Goal: Task Accomplishment & Management: Use online tool/utility

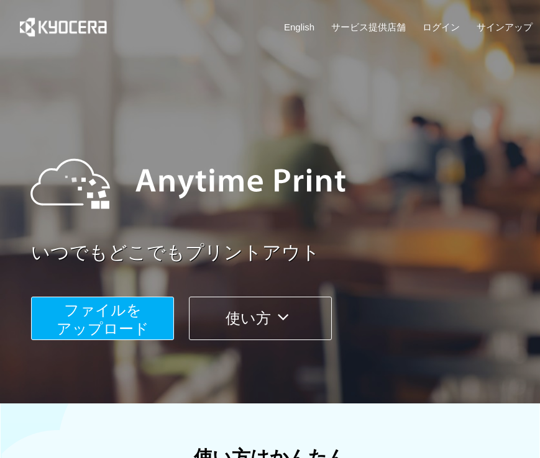
click at [95, 315] on span "ファイルを ​​アップロード" at bounding box center [103, 319] width 93 height 35
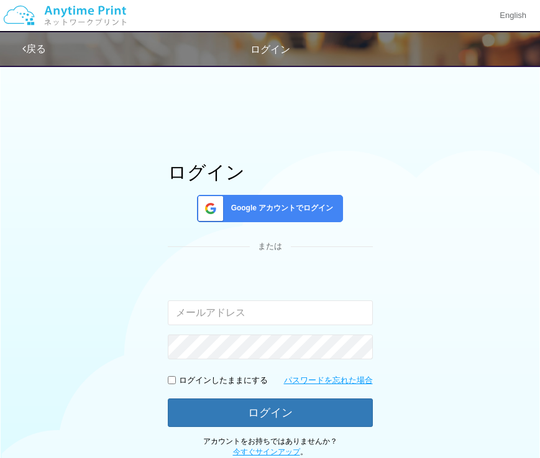
click at [269, 204] on span "Google アカウントでログイン" at bounding box center [279, 208] width 107 height 11
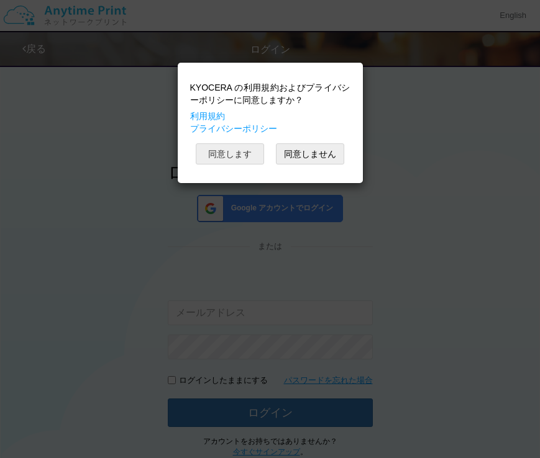
click at [229, 154] on button "同意します" at bounding box center [230, 153] width 68 height 21
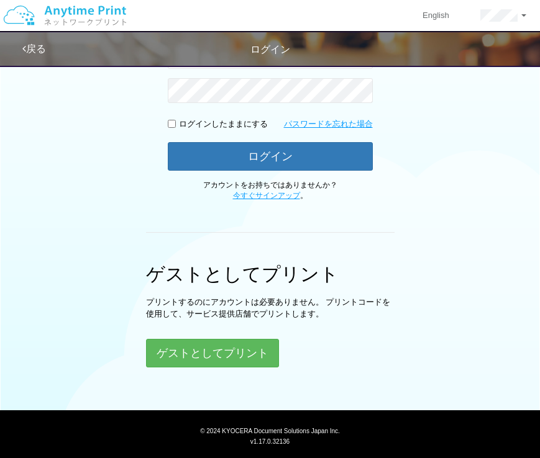
scroll to position [279, 0]
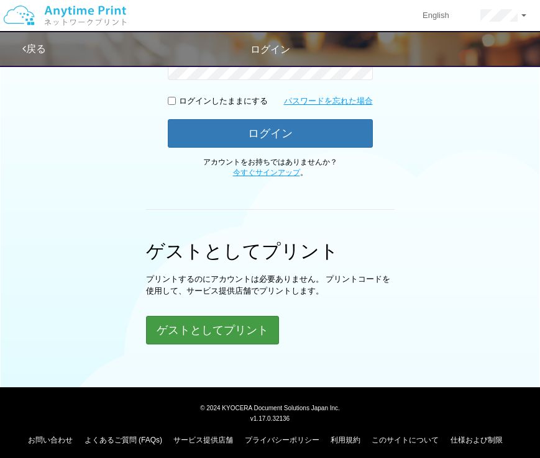
click at [220, 338] on button "ゲストとしてプリント" at bounding box center [212, 330] width 133 height 29
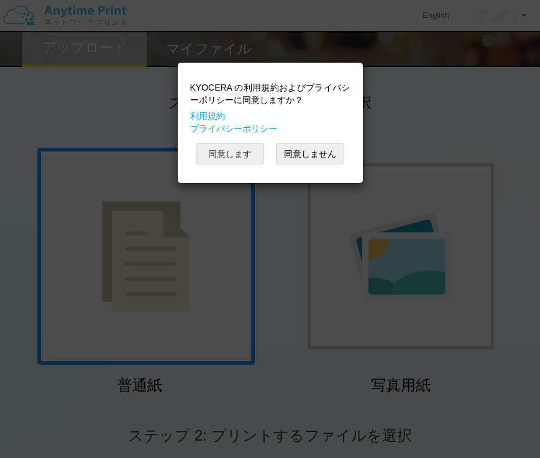
click at [240, 158] on button "同意します" at bounding box center [230, 153] width 68 height 21
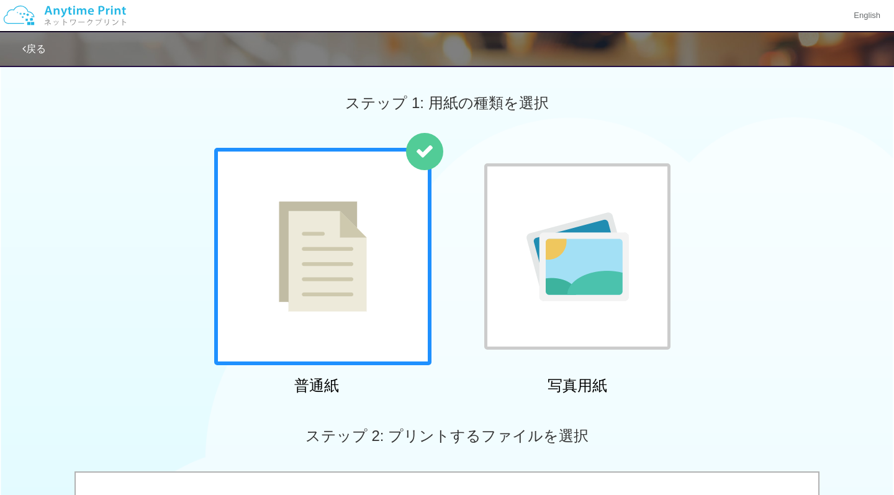
click at [380, 287] on div at bounding box center [322, 256] width 217 height 217
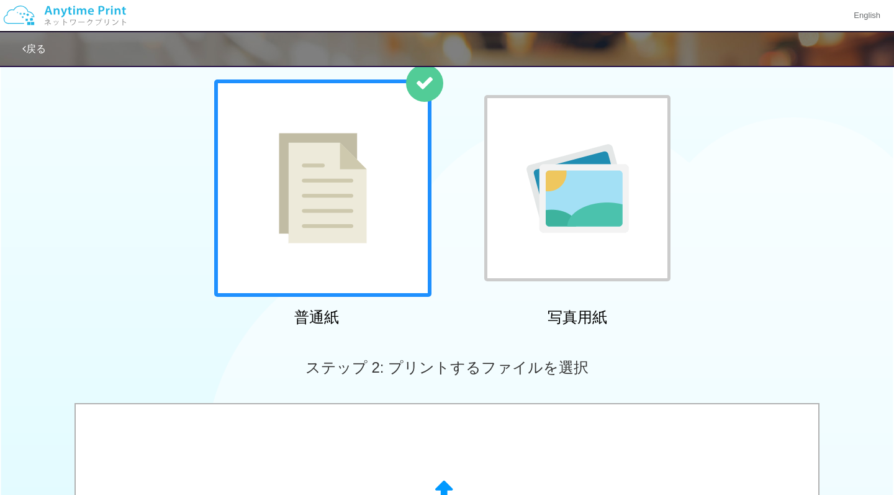
scroll to position [180, 0]
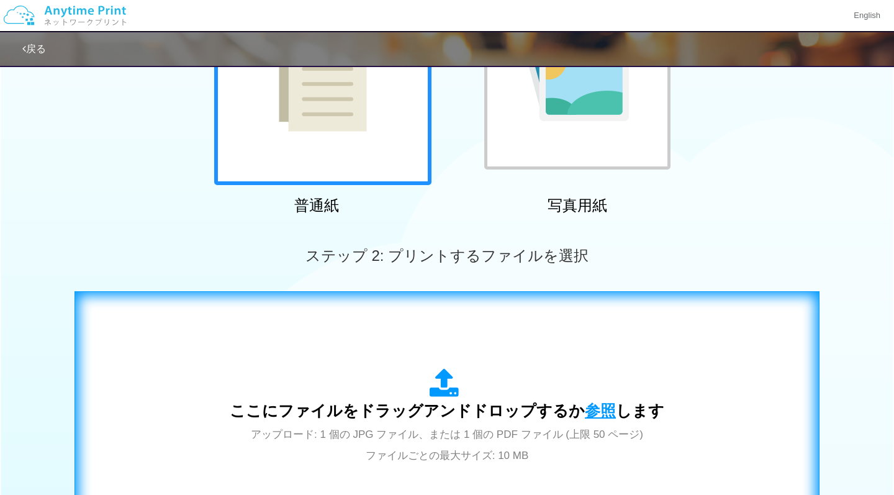
click at [539, 413] on span "参照" at bounding box center [600, 410] width 31 height 17
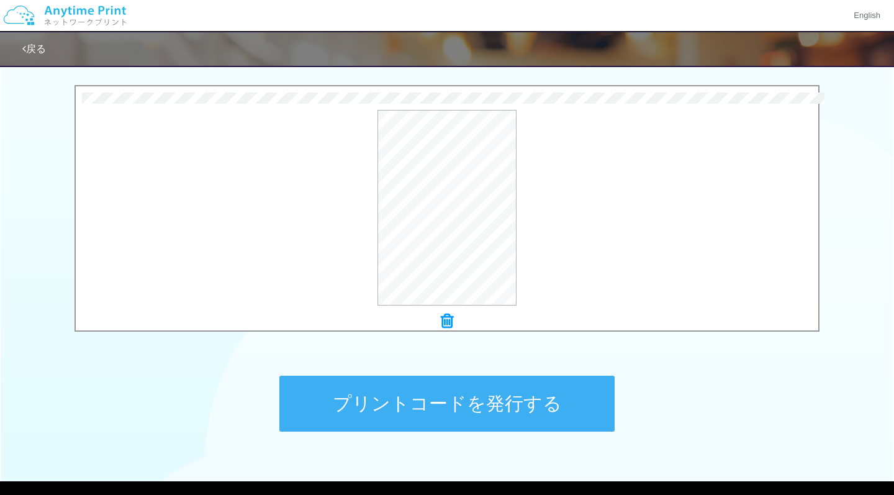
scroll to position [309, 0]
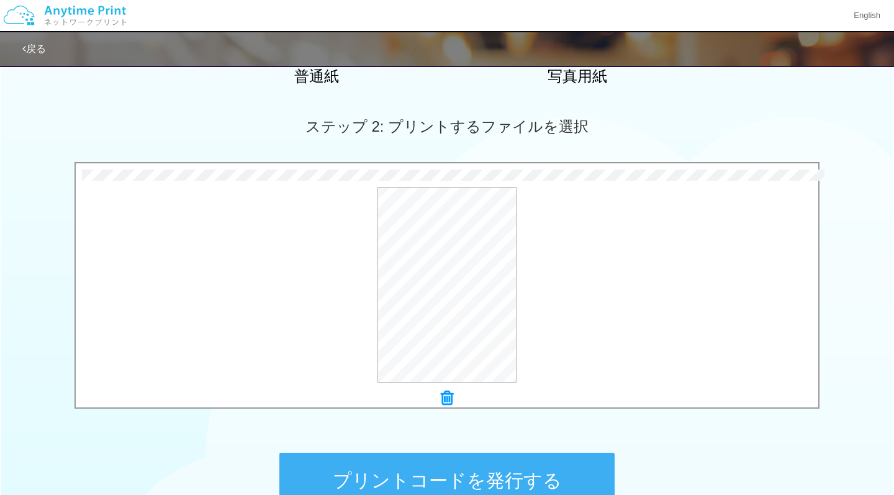
click at [473, 458] on button "プリントコードを発行する" at bounding box center [446, 481] width 335 height 56
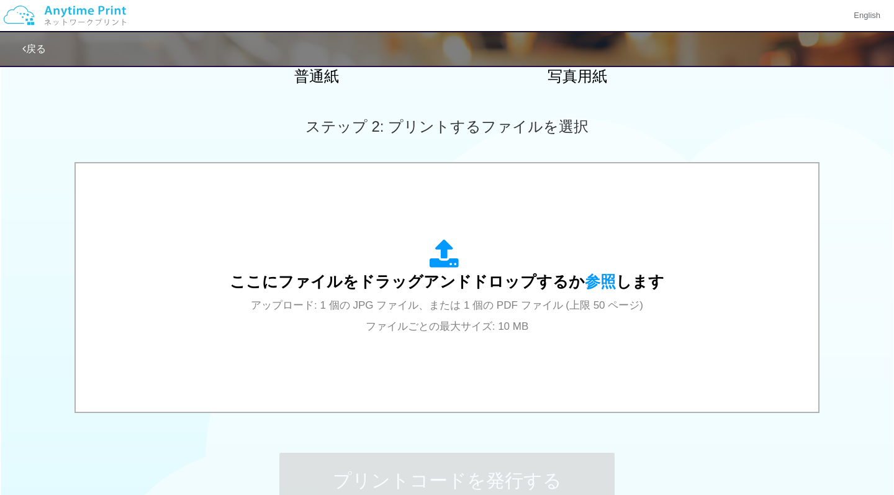
scroll to position [0, 0]
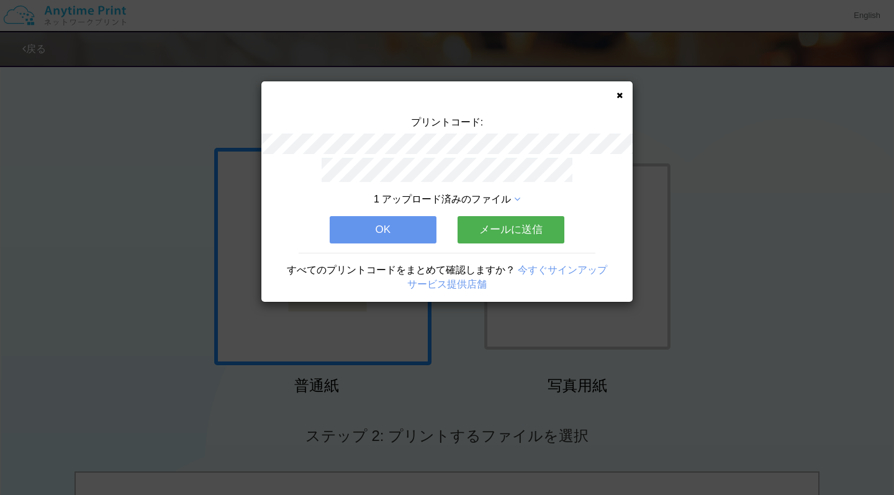
click at [404, 230] on button "OK" at bounding box center [383, 229] width 107 height 27
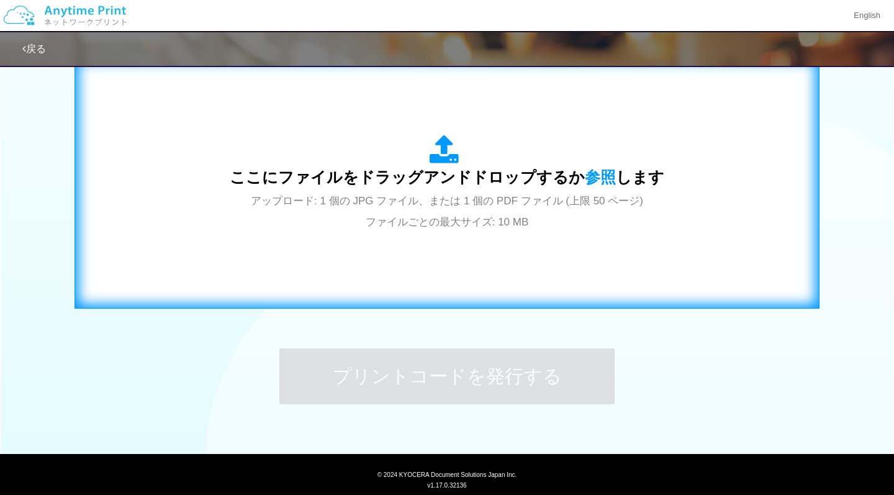
scroll to position [420, 0]
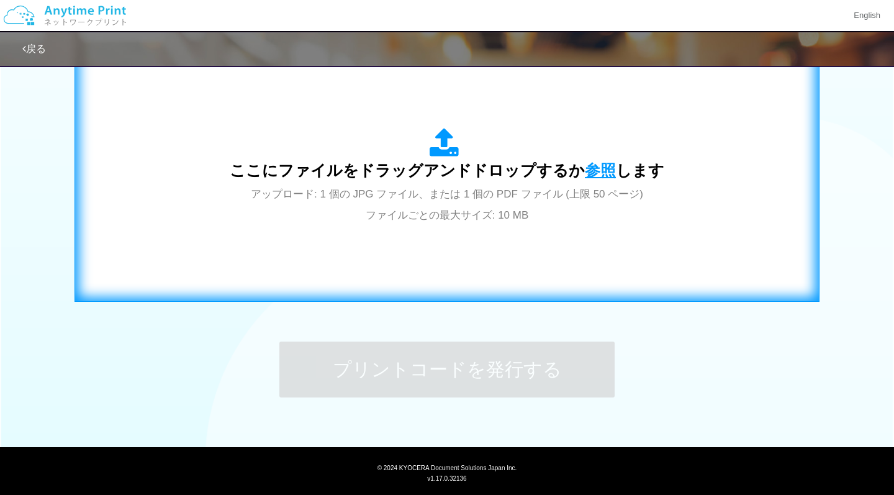
click at [539, 171] on span "参照" at bounding box center [600, 169] width 31 height 17
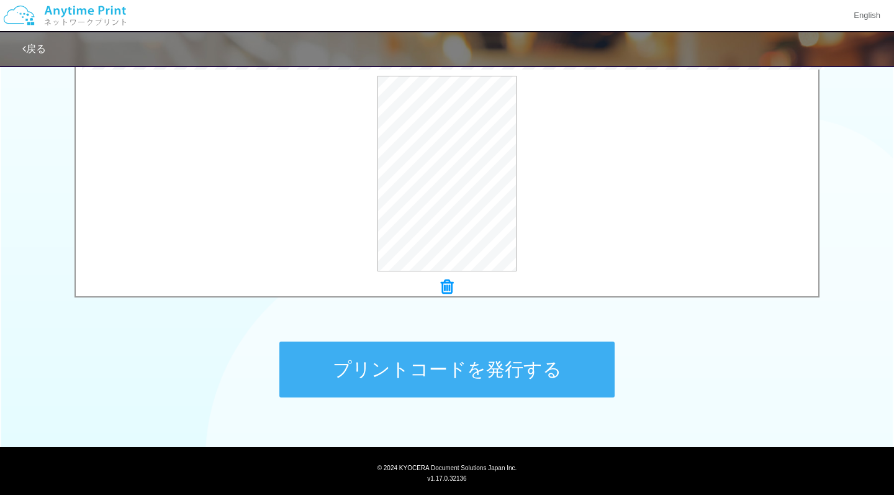
click at [495, 391] on button "プリントコードを発行する" at bounding box center [446, 369] width 335 height 56
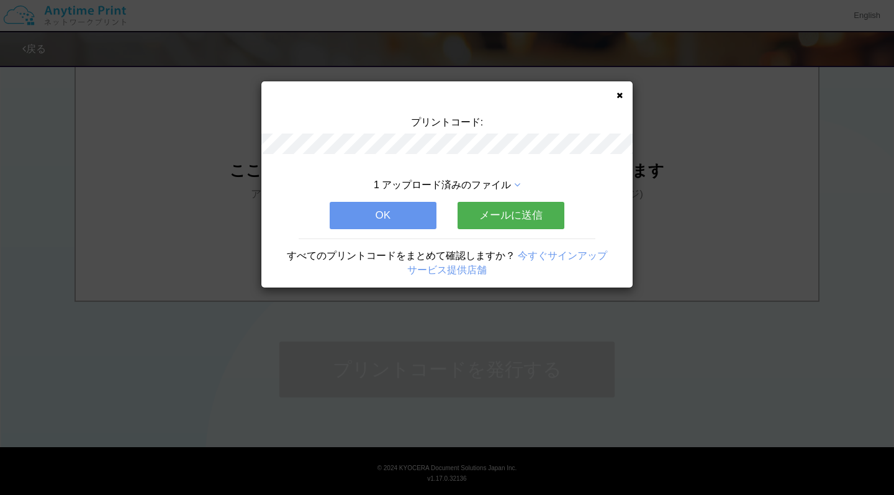
scroll to position [0, 0]
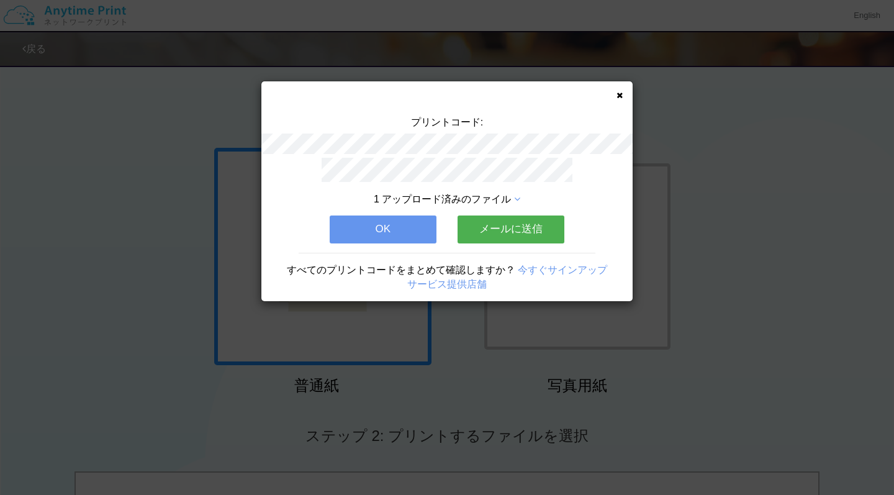
click at [414, 229] on button "OK" at bounding box center [383, 228] width 107 height 27
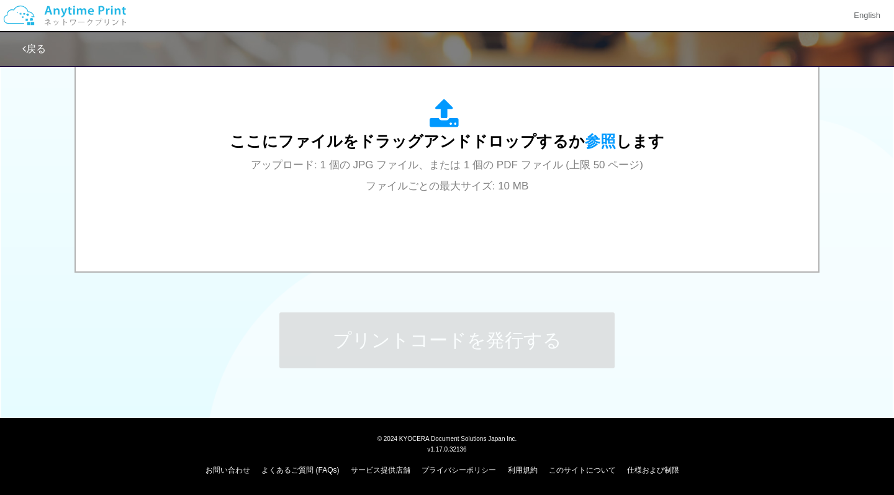
scroll to position [449, 0]
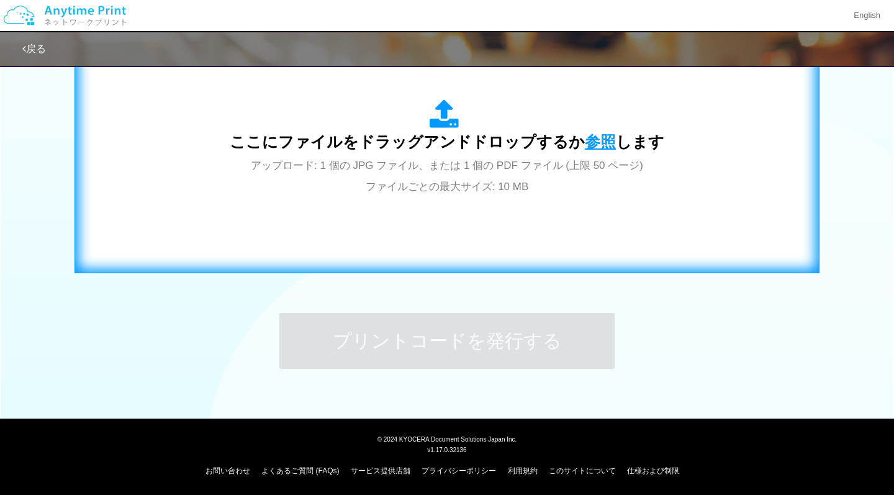
click at [539, 145] on span "参照" at bounding box center [600, 141] width 31 height 17
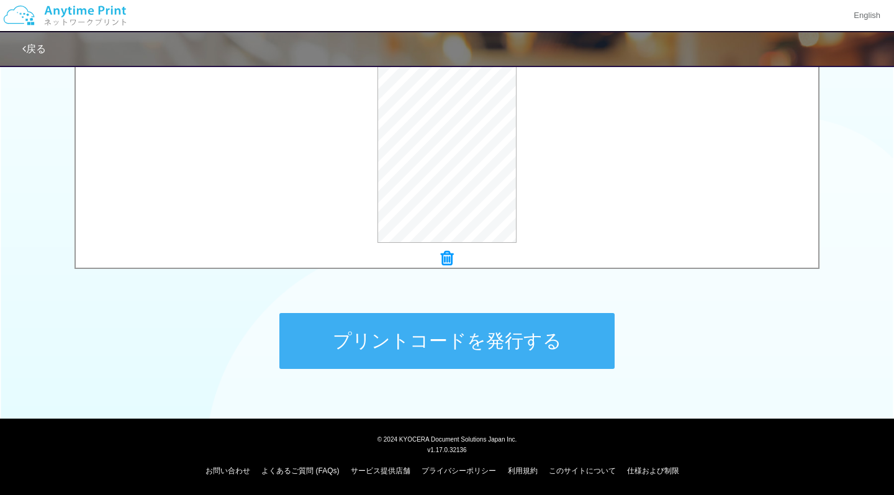
click at [457, 337] on button "プリントコードを発行する" at bounding box center [446, 341] width 335 height 56
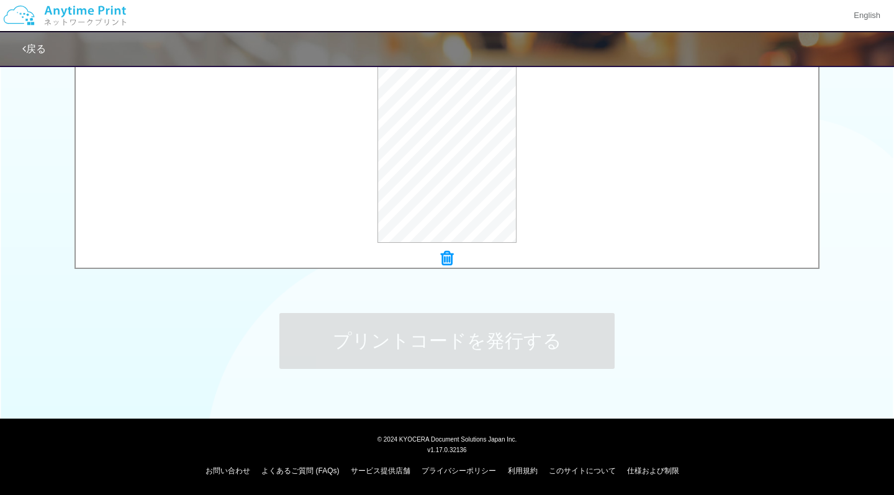
scroll to position [0, 0]
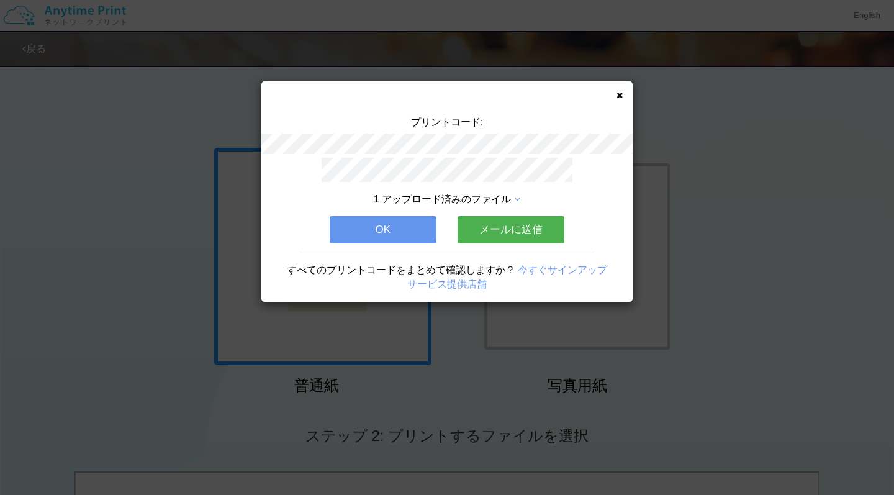
click at [362, 230] on button "OK" at bounding box center [383, 229] width 107 height 27
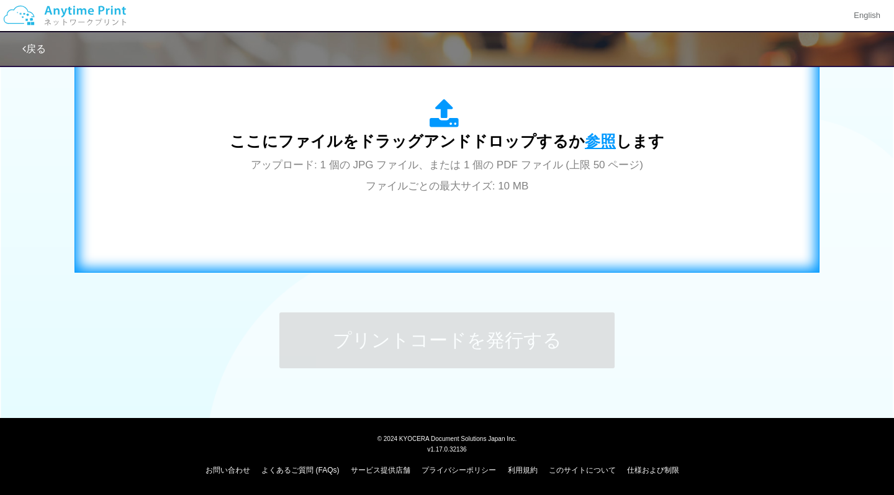
scroll to position [449, 0]
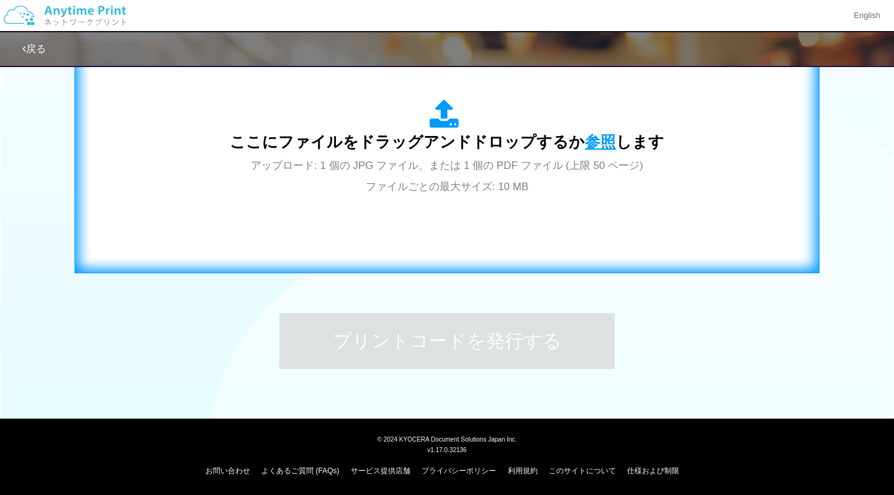
click at [539, 143] on span "参照" at bounding box center [600, 141] width 31 height 17
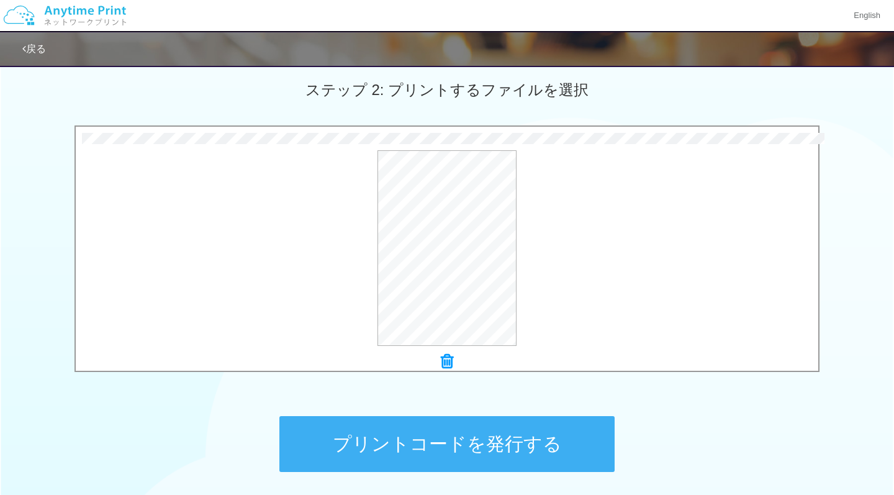
scroll to position [362, 0]
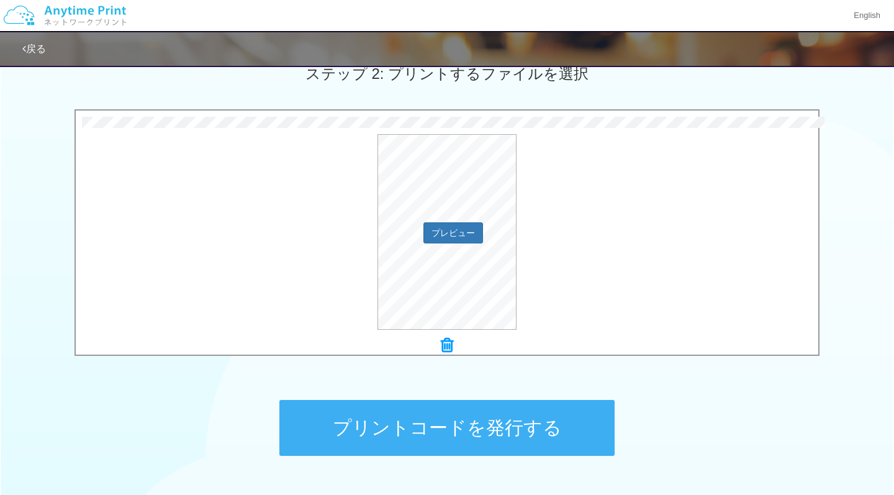
click at [539, 289] on div "プレビュー" at bounding box center [447, 232] width 743 height 196
click at [491, 436] on button "プリントコードを発行する" at bounding box center [446, 428] width 335 height 56
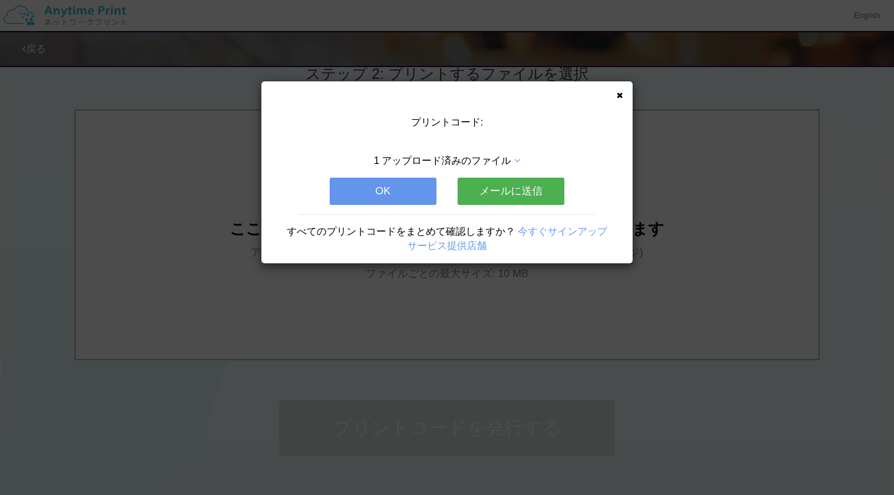
scroll to position [0, 0]
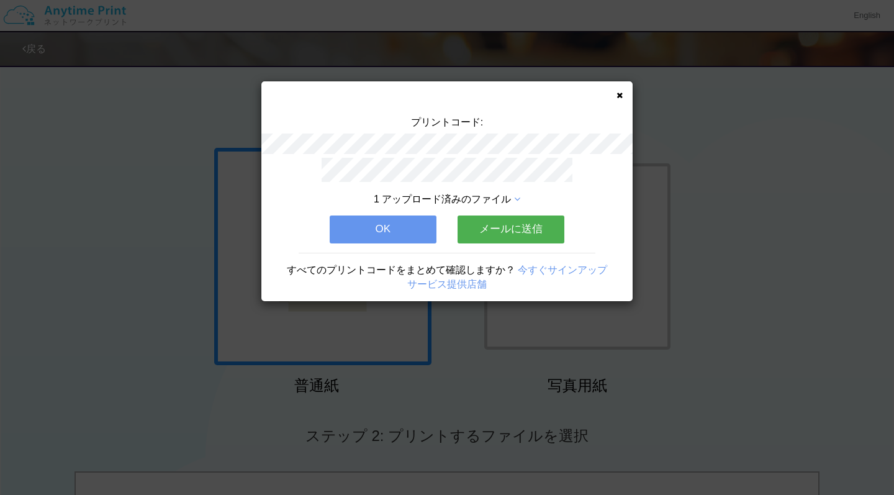
click at [404, 223] on button "OK" at bounding box center [383, 228] width 107 height 27
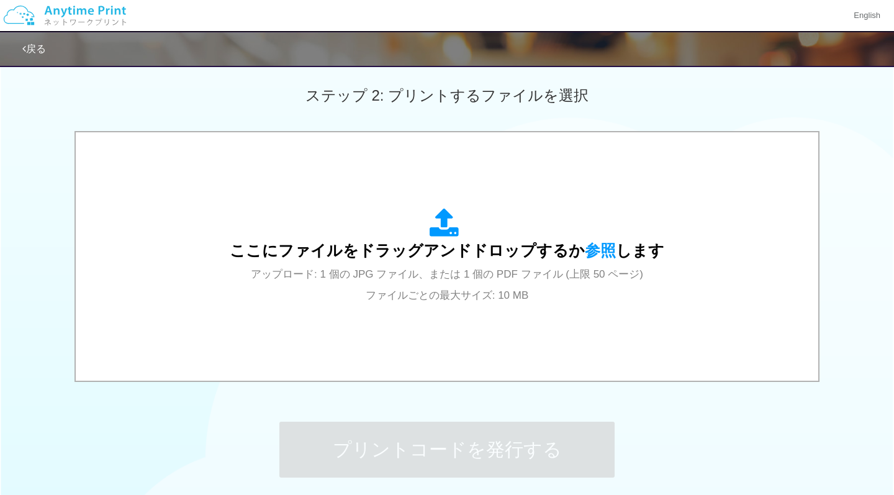
scroll to position [373, 0]
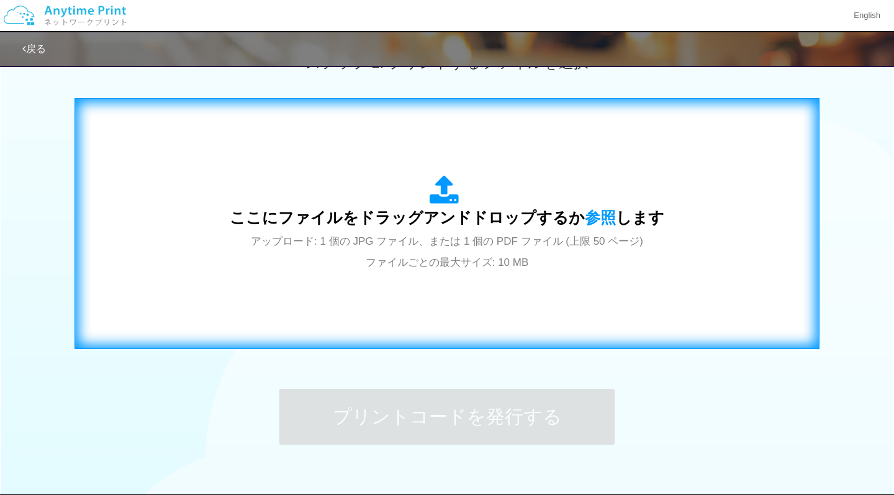
click at [450, 225] on div "ここにファイルをドラッグアンドドロップするか 参照 します アップロード: 1 個の JPG ファイル、または 1 個の PDF ファイル (上限 50 ペー…" at bounding box center [447, 223] width 435 height 97
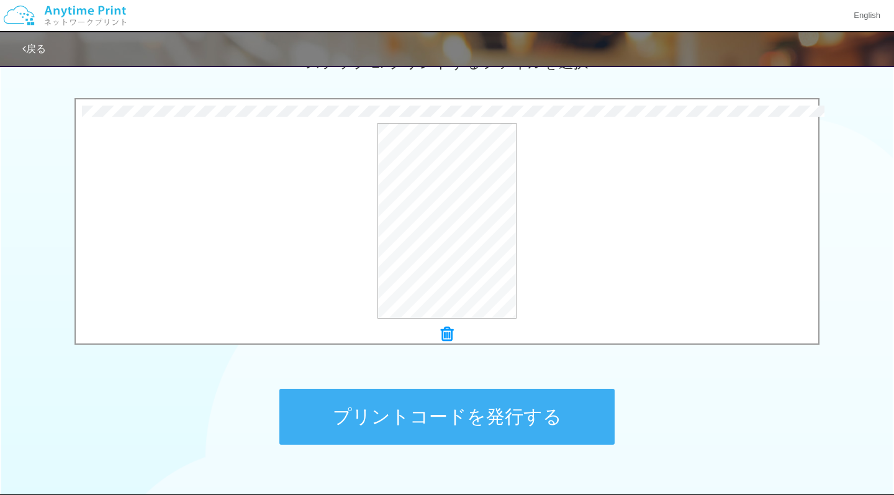
click at [512, 412] on button "プリントコードを発行する" at bounding box center [446, 417] width 335 height 56
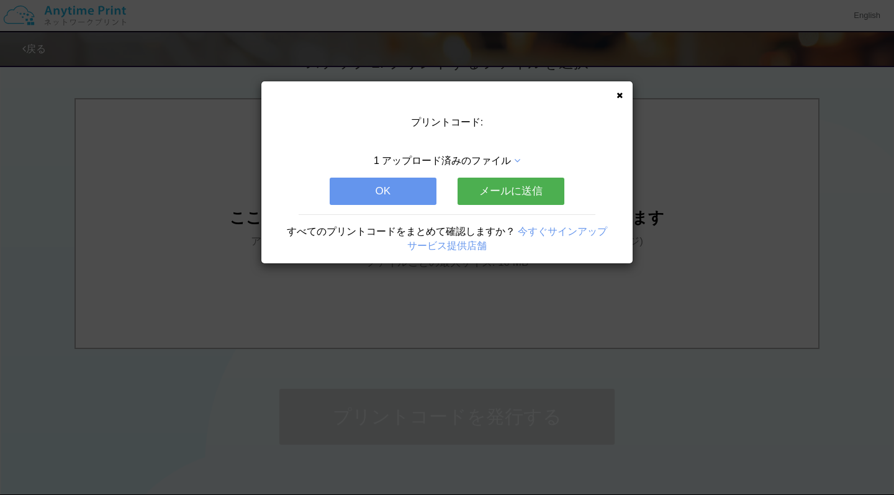
scroll to position [0, 0]
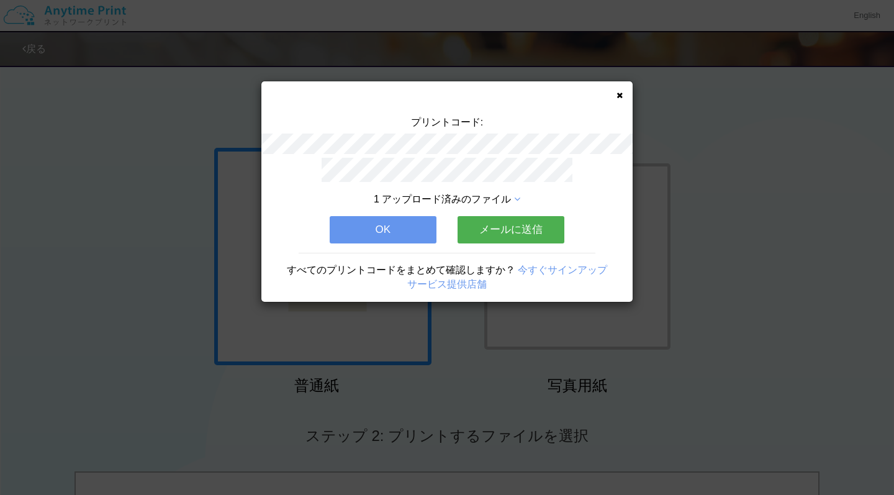
click at [414, 233] on button "OK" at bounding box center [383, 229] width 107 height 27
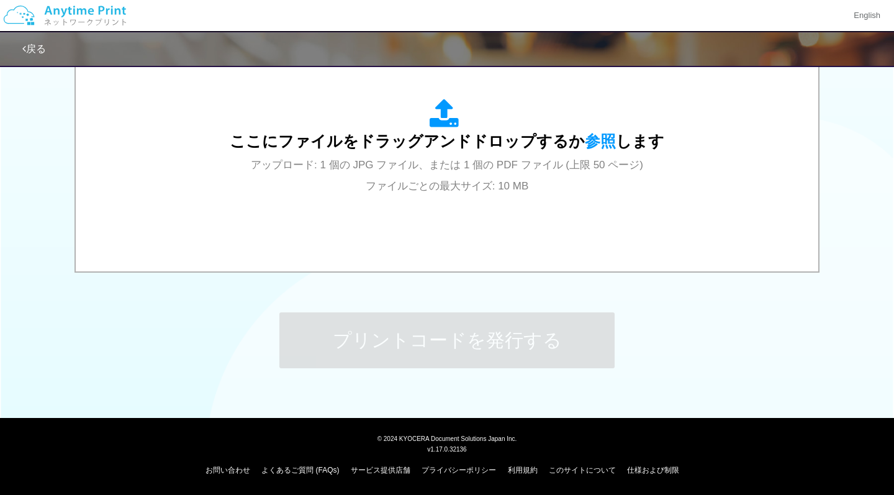
scroll to position [449, 0]
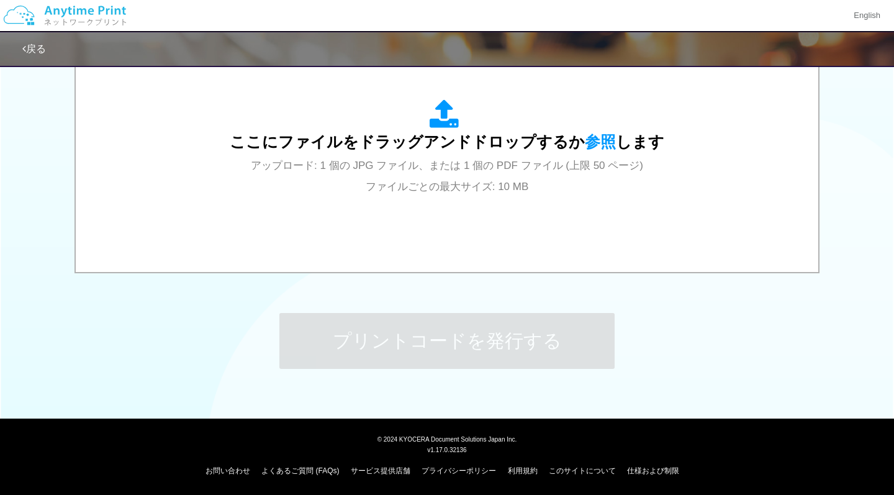
click at [42, 46] on link "戻る" at bounding box center [34, 48] width 24 height 11
